Goal: Go to known website: Access a specific website the user already knows

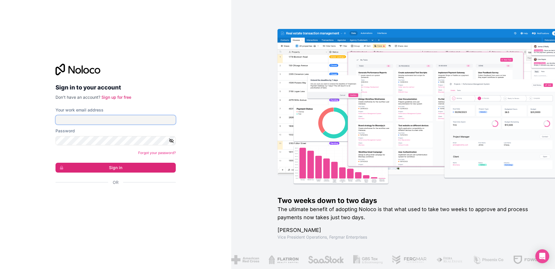
type input "**********"
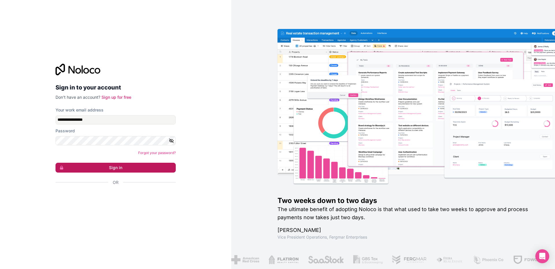
click at [82, 165] on button "Sign in" at bounding box center [116, 168] width 120 height 10
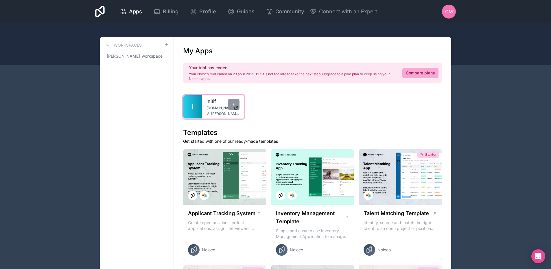
click at [209, 98] on link "initif" at bounding box center [223, 100] width 33 height 7
click at [199, 96] on link "I" at bounding box center [192, 106] width 19 height 23
